Goal: Task Accomplishment & Management: Manage account settings

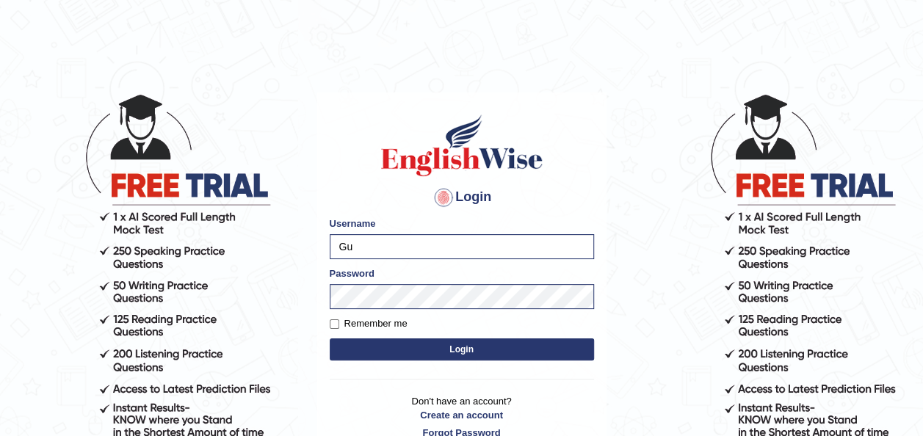
type input "G"
type input "Mahak-924"
click at [382, 344] on button "Login" at bounding box center [462, 349] width 264 height 22
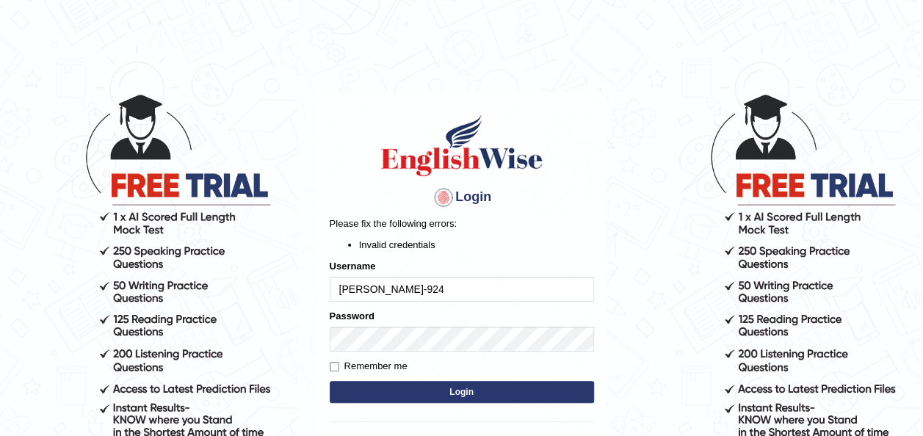
click at [373, 285] on input "[PERSON_NAME]-924" at bounding box center [462, 289] width 264 height 25
type input "Mahak924"
click at [352, 385] on button "Login" at bounding box center [462, 392] width 264 height 22
click at [394, 292] on input "Mahak924" at bounding box center [462, 289] width 264 height 25
type input "Mahak-a24"
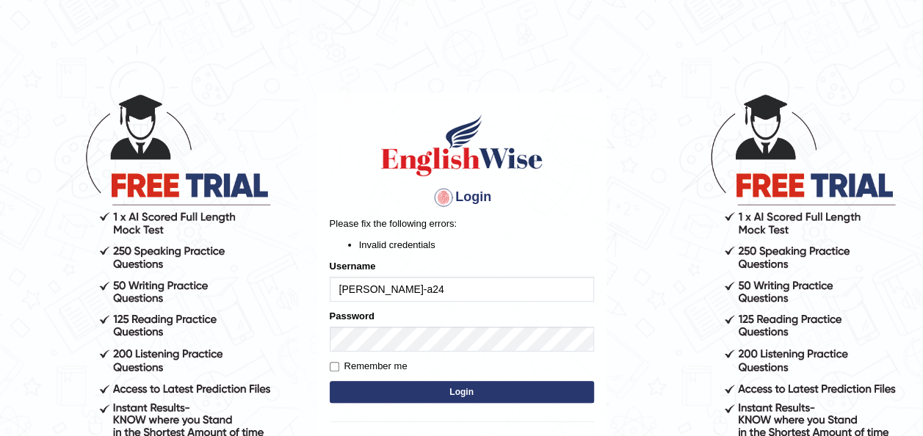
click at [403, 382] on button "Login" at bounding box center [462, 392] width 264 height 22
click at [371, 289] on input "[PERSON_NAME]-a24" at bounding box center [462, 289] width 264 height 25
type input "Mahaka24"
click at [383, 398] on button "Login" at bounding box center [462, 392] width 264 height 22
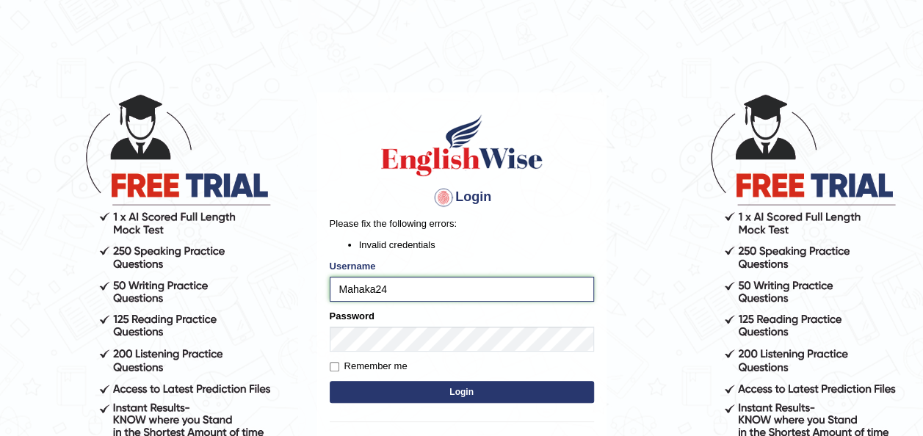
click at [399, 291] on input "Mahaka24" at bounding box center [462, 289] width 264 height 25
type input "Mahak924"
click at [330, 381] on button "Login" at bounding box center [462, 392] width 264 height 22
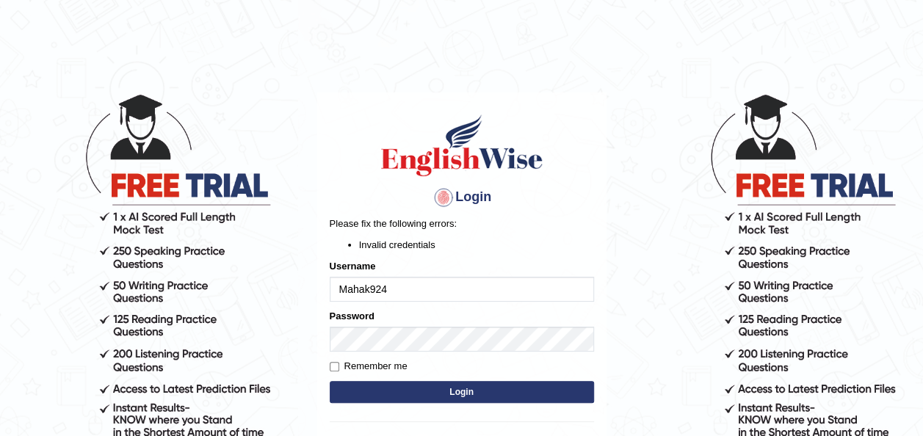
click at [405, 402] on button "Login" at bounding box center [462, 392] width 264 height 22
click at [413, 394] on button "Login" at bounding box center [462, 392] width 264 height 22
click at [370, 286] on input "Mahak924" at bounding box center [462, 289] width 264 height 25
type input "[PERSON_NAME]-924"
click at [382, 378] on form "Please fix the following errors: Invalid credentials Username [PERSON_NAME]-924…" at bounding box center [462, 312] width 264 height 190
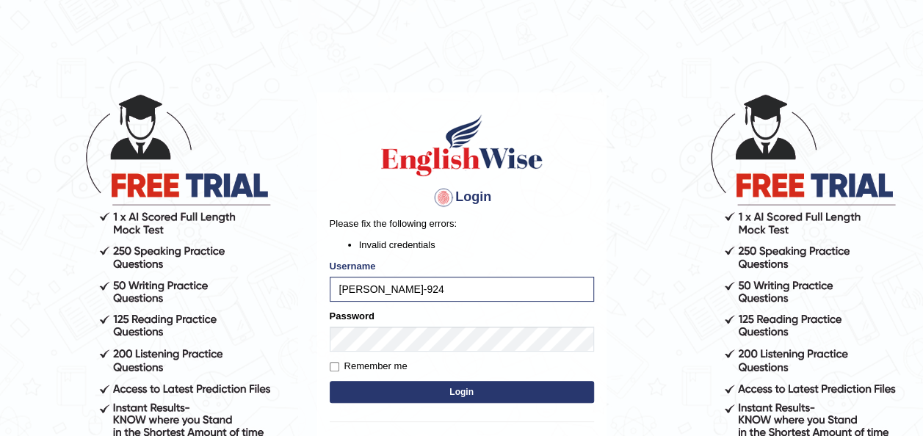
click at [382, 391] on button "Login" at bounding box center [462, 392] width 264 height 22
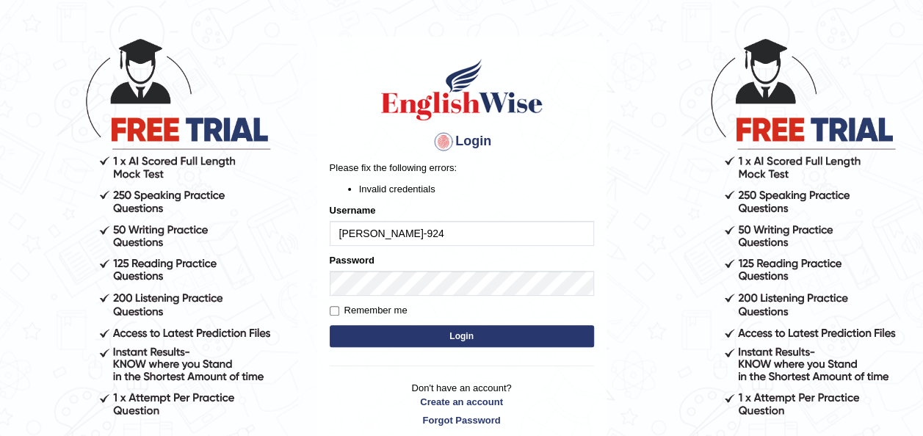
scroll to position [49, 0]
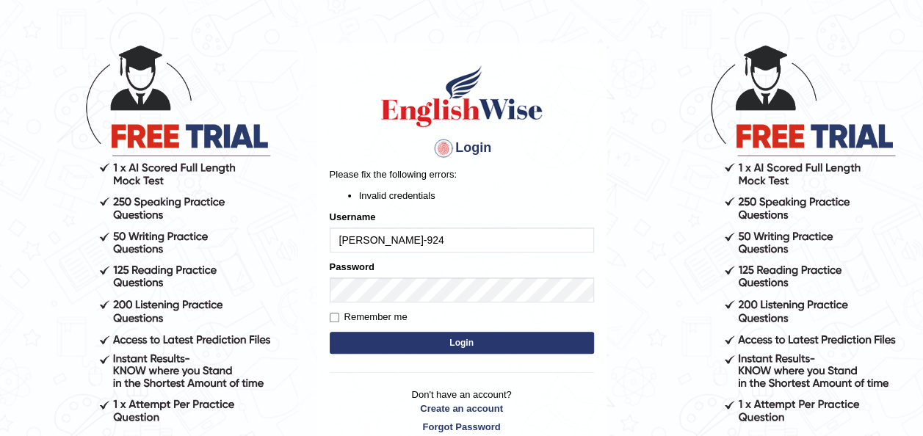
click at [456, 345] on button "Login" at bounding box center [462, 343] width 264 height 22
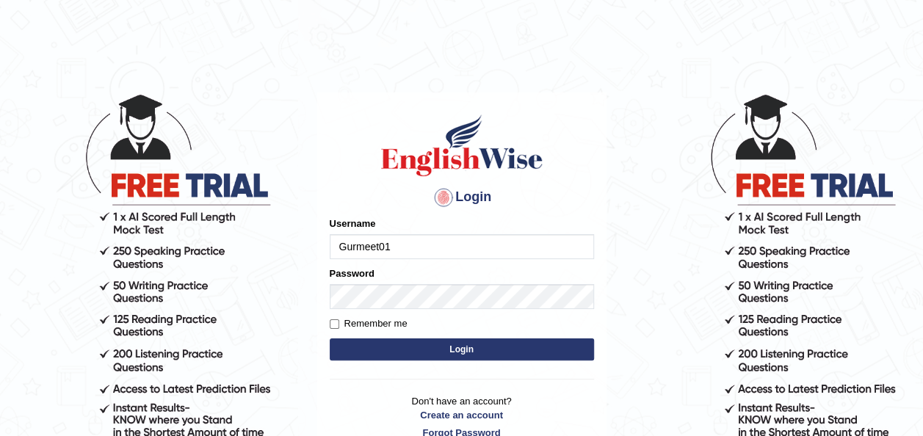
click at [389, 253] on input "Gurmeet01" at bounding box center [462, 246] width 264 height 25
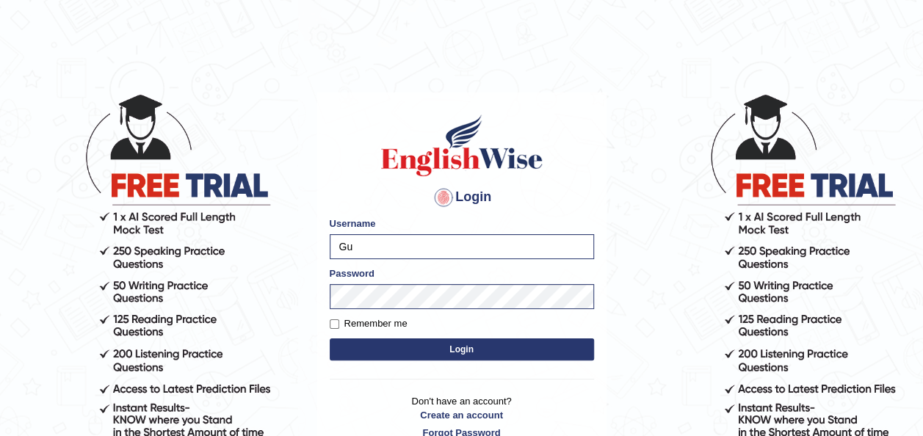
type input "G"
click at [370, 244] on input "Mahak-924" at bounding box center [462, 246] width 264 height 25
click at [371, 242] on input "Mahak-924" at bounding box center [462, 246] width 264 height 25
type input "Mahak_924"
click at [480, 350] on button "Login" at bounding box center [462, 349] width 264 height 22
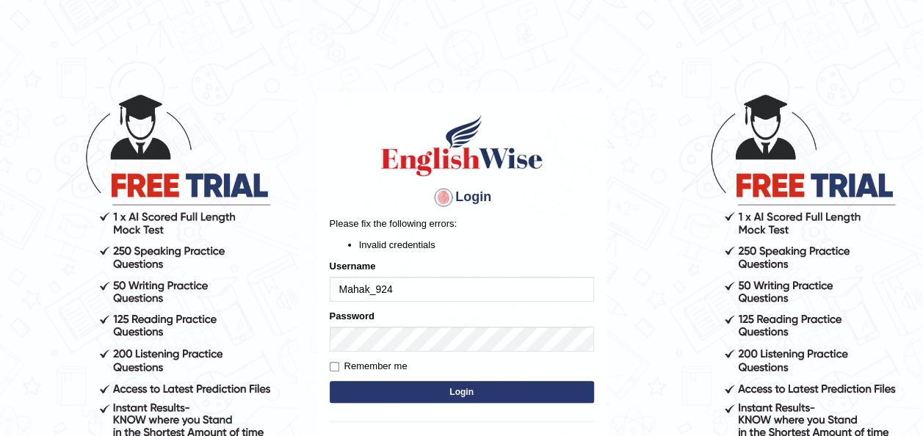
click at [379, 283] on input "Mahak_924" at bounding box center [462, 289] width 264 height 25
type input "Mahak_a24"
click at [400, 399] on button "Login" at bounding box center [462, 392] width 264 height 22
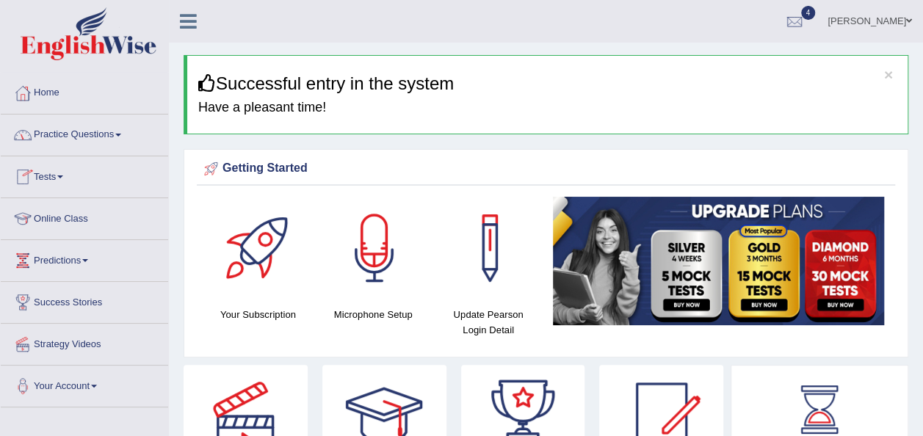
click at [85, 132] on link "Practice Questions" at bounding box center [84, 133] width 167 height 37
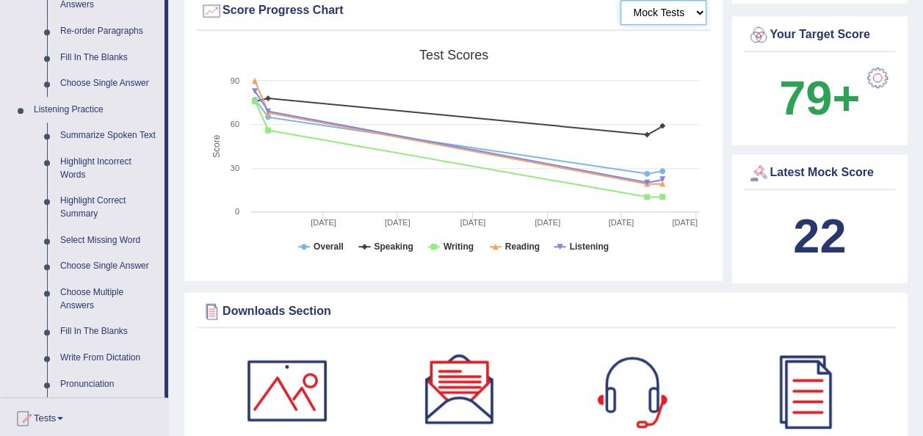
scroll to position [541, 0]
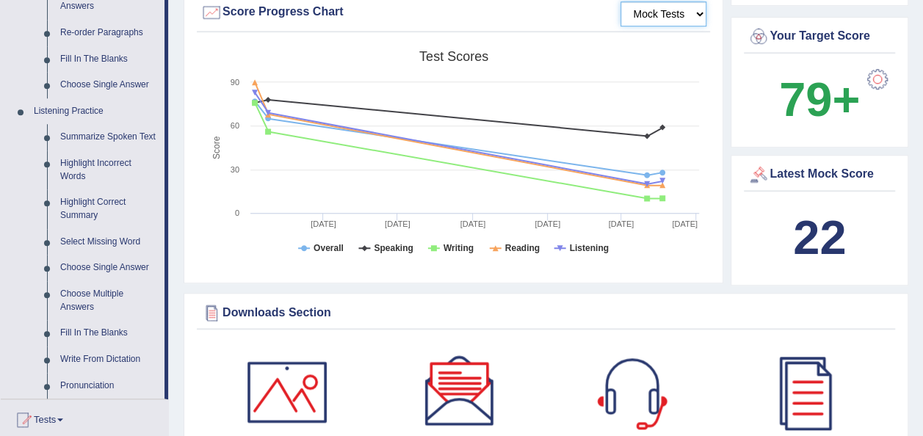
click at [650, 16] on select "Mock Tests" at bounding box center [663, 13] width 86 height 25
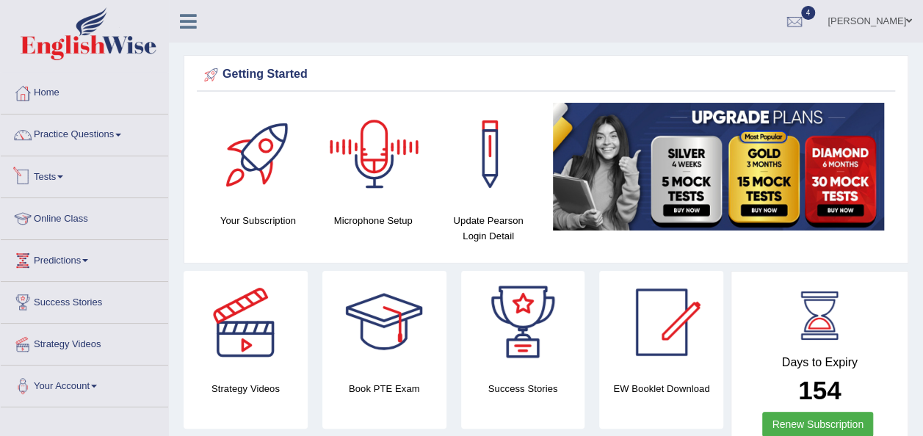
click at [41, 186] on link "Tests" at bounding box center [84, 174] width 167 height 37
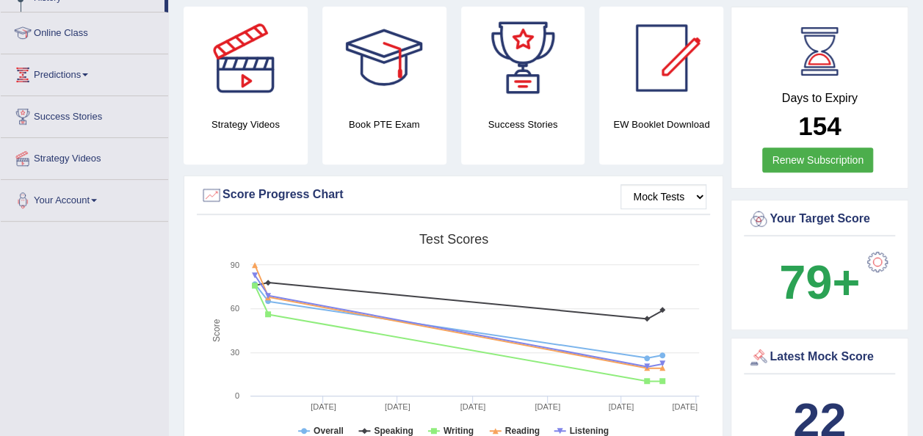
scroll to position [29, 0]
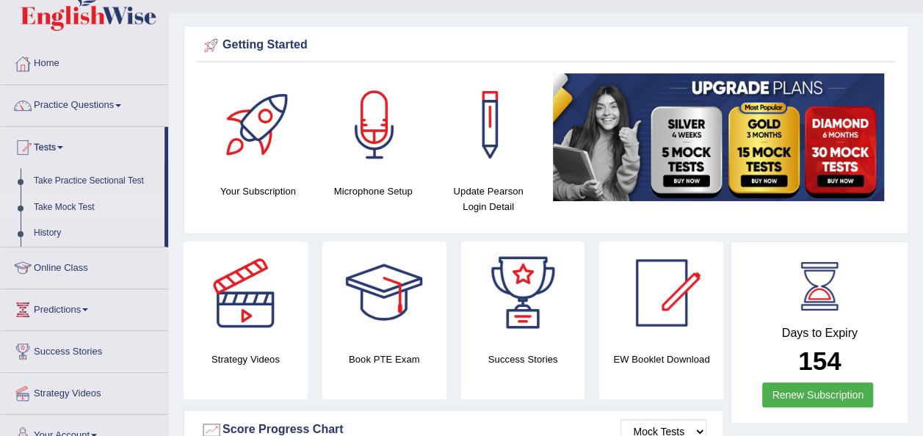
click at [37, 206] on link "Take Mock Test" at bounding box center [95, 208] width 137 height 26
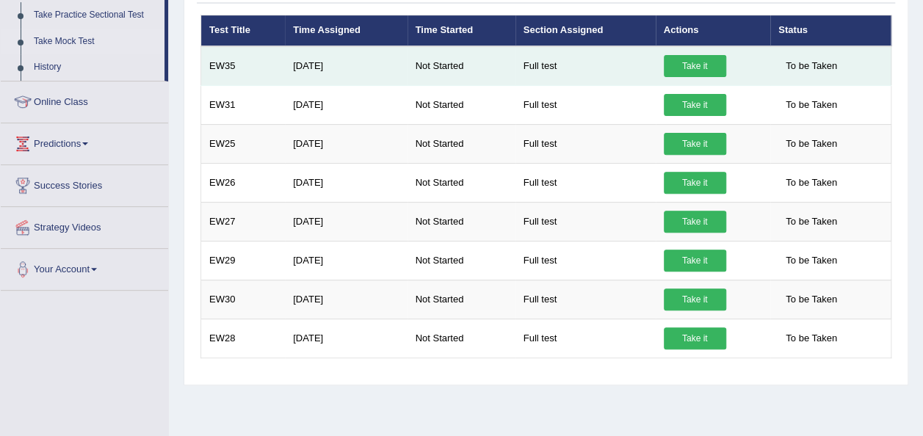
scroll to position [196, 0]
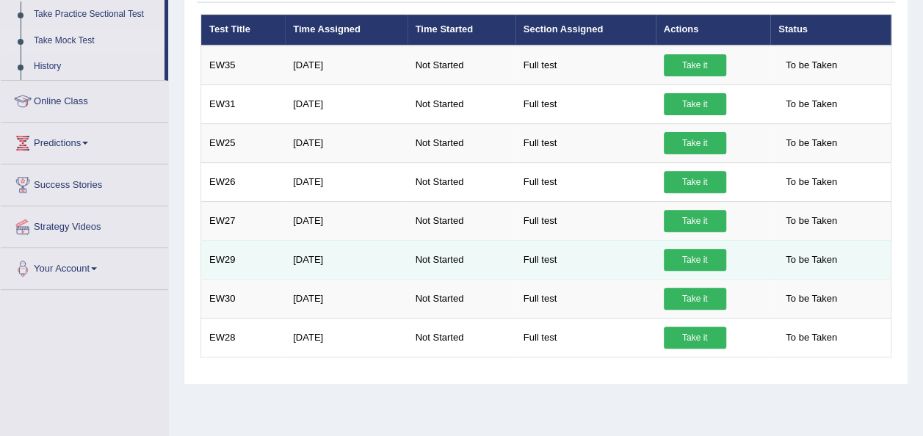
click at [299, 260] on td "[DATE]" at bounding box center [346, 259] width 122 height 39
